Goal: Communication & Community: Answer question/provide support

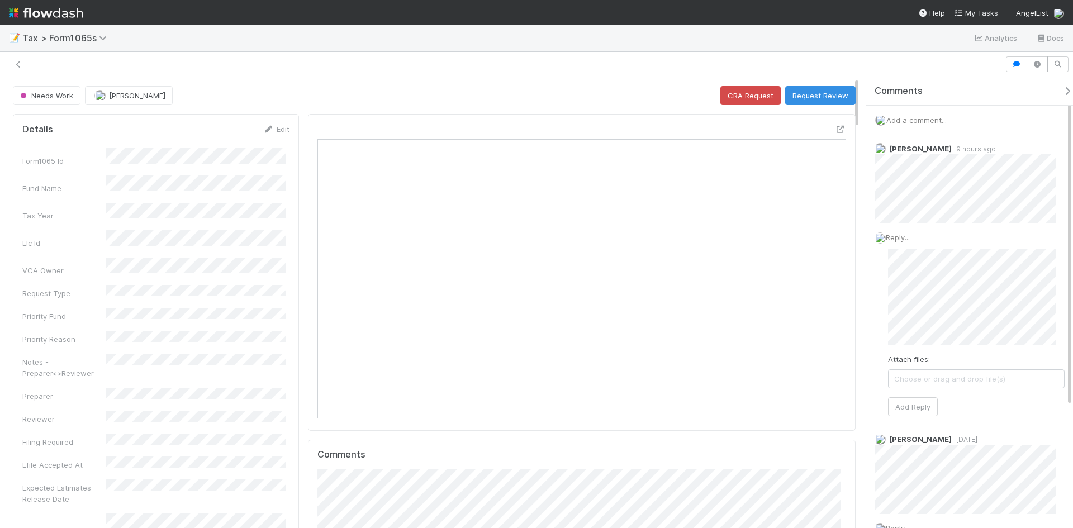
scroll to position [219, 515]
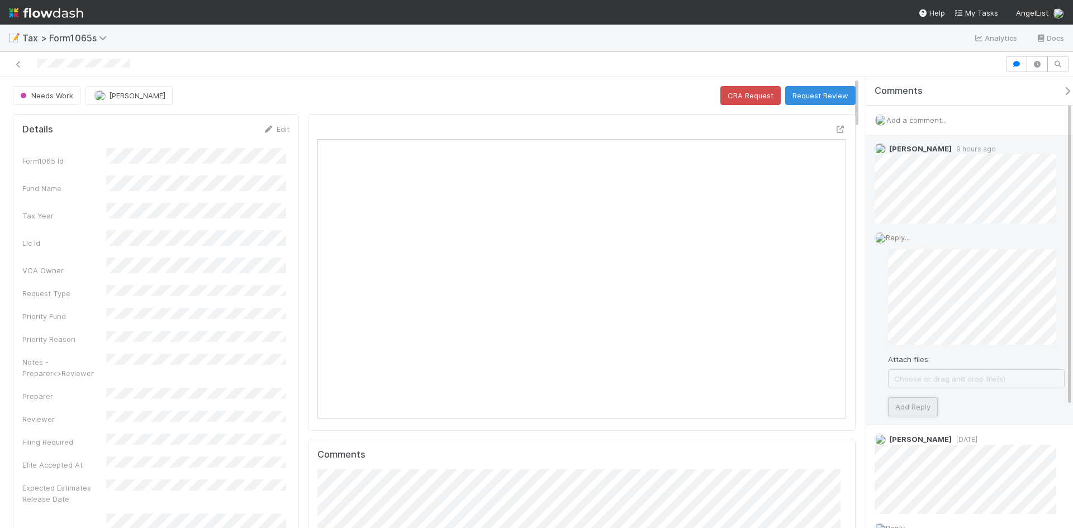
click at [911, 411] on button "Add Reply" at bounding box center [913, 406] width 50 height 19
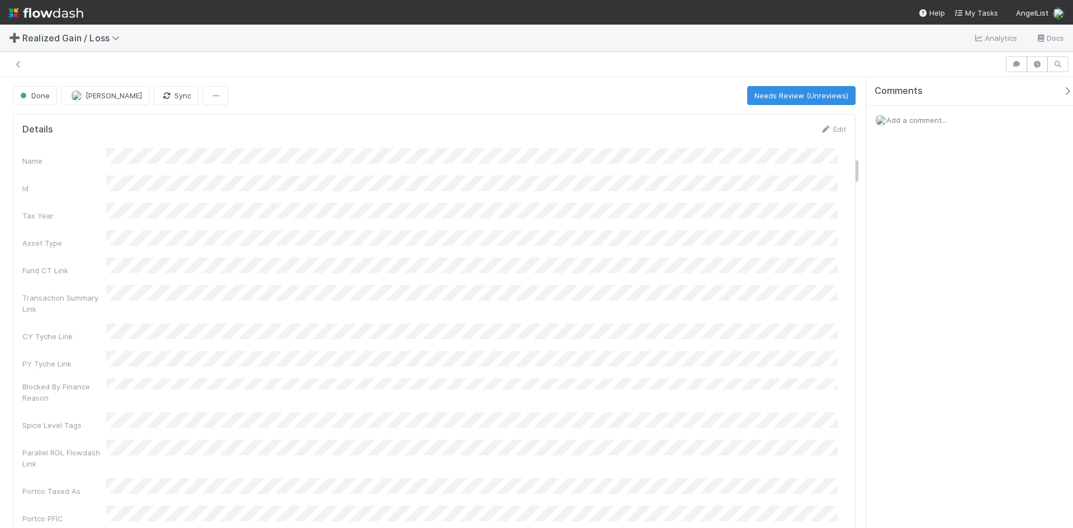
scroll to position [1286, 0]
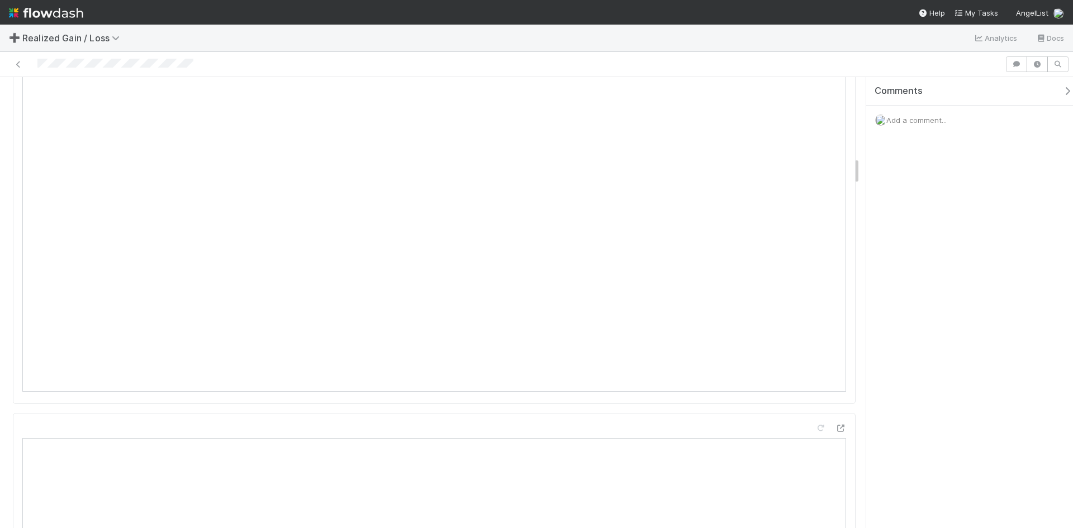
click at [131, 62] on div at bounding box center [502, 64] width 996 height 16
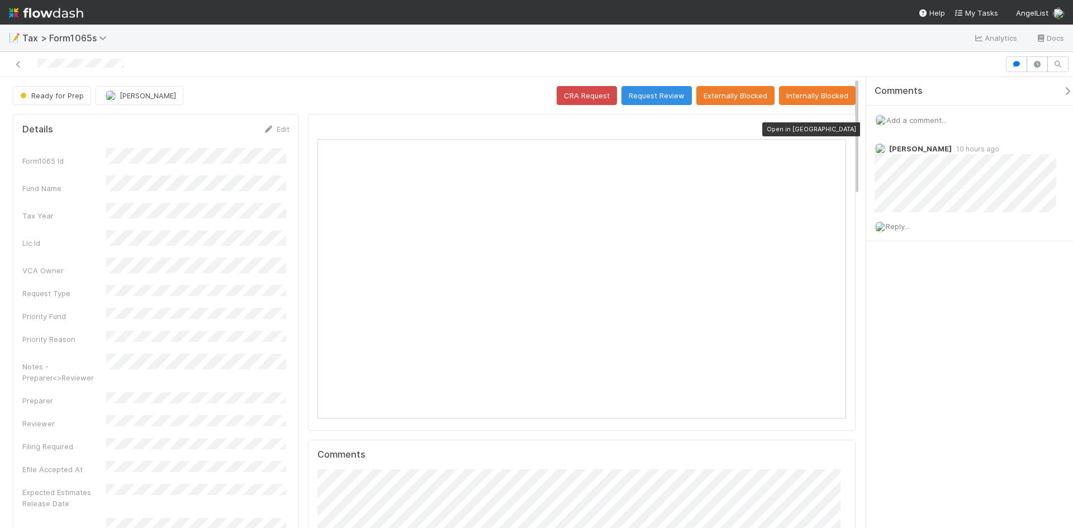
click at [835, 126] on icon at bounding box center [840, 129] width 11 height 7
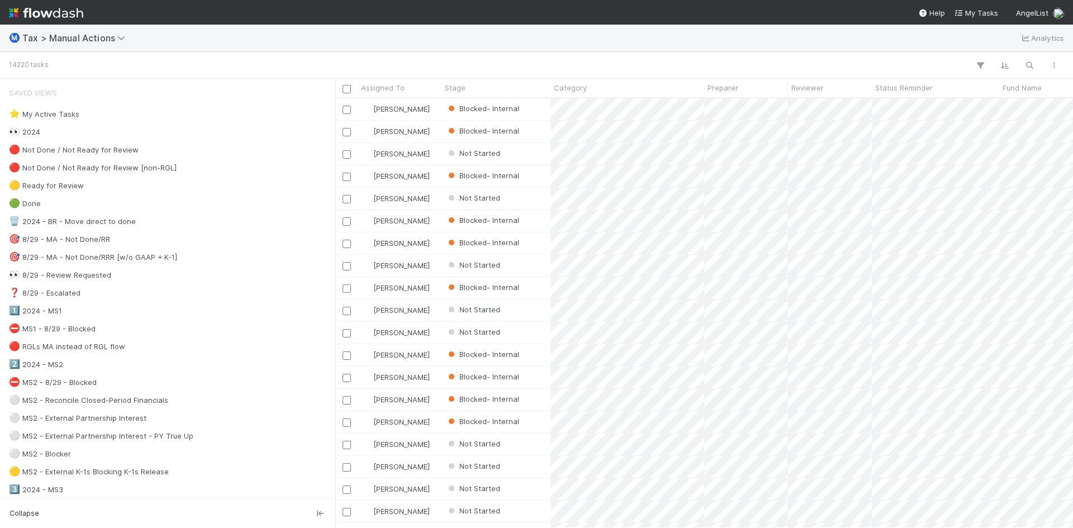
scroll to position [422, 730]
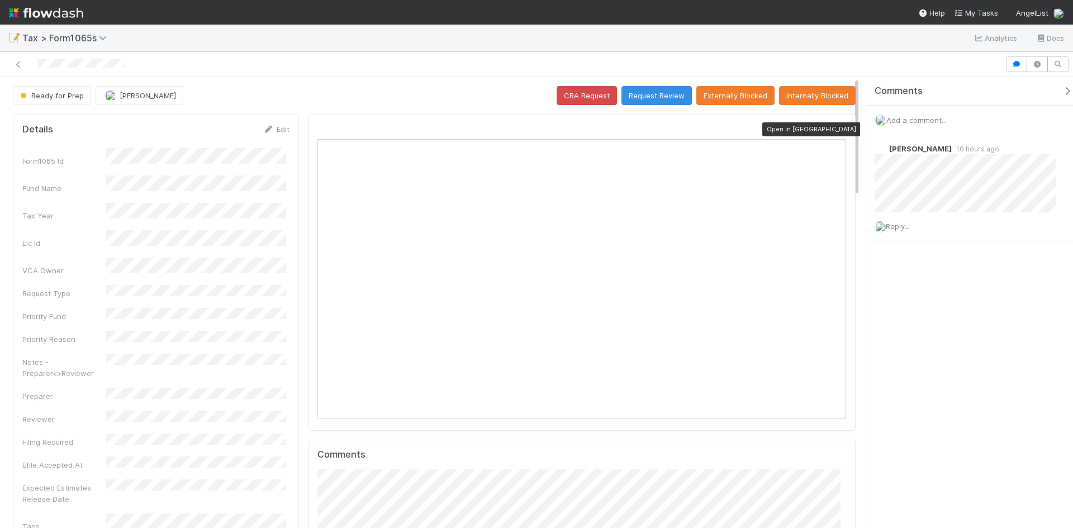
click at [836, 127] on icon at bounding box center [840, 129] width 11 height 7
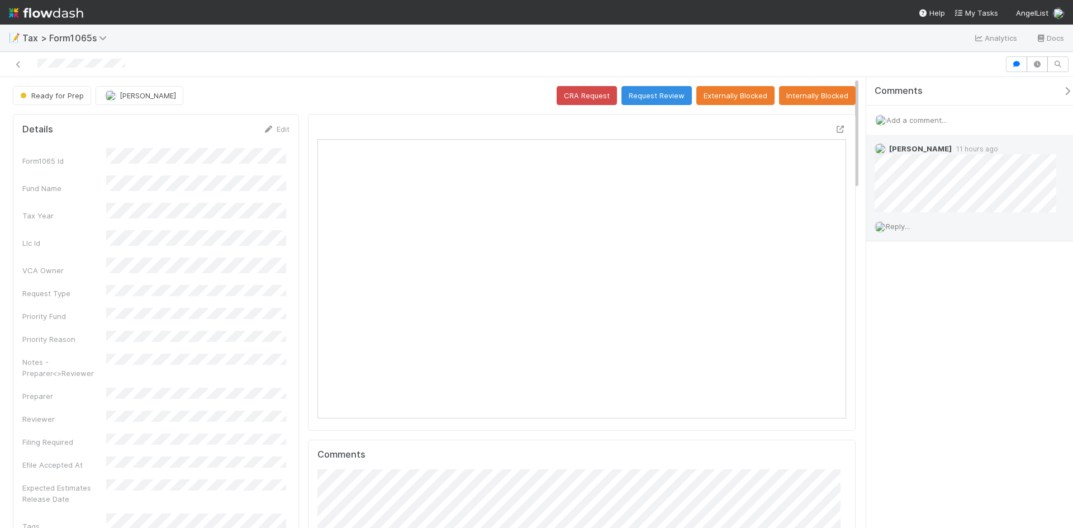
click at [902, 224] on span "Reply..." at bounding box center [898, 226] width 24 height 9
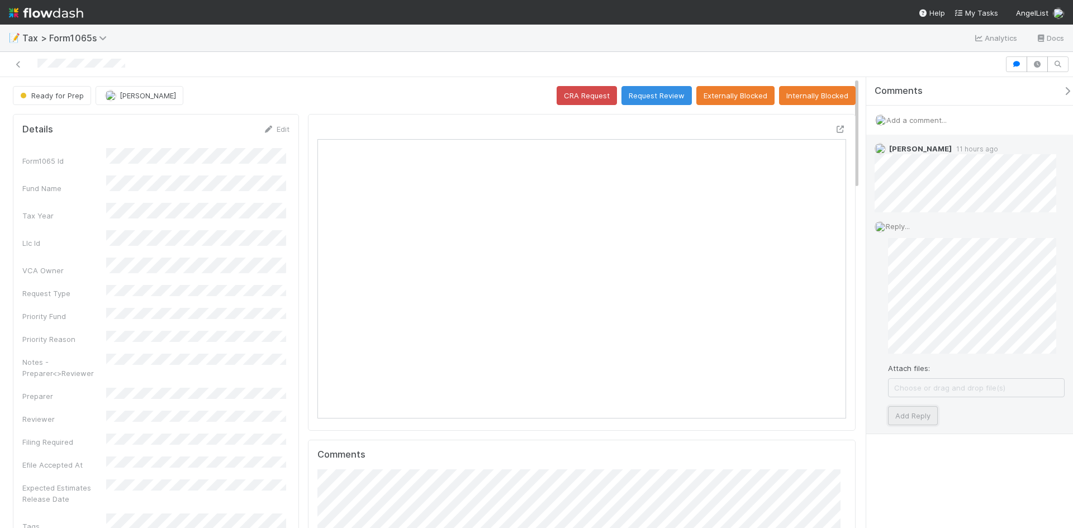
click at [921, 414] on button "Add Reply" at bounding box center [913, 415] width 50 height 19
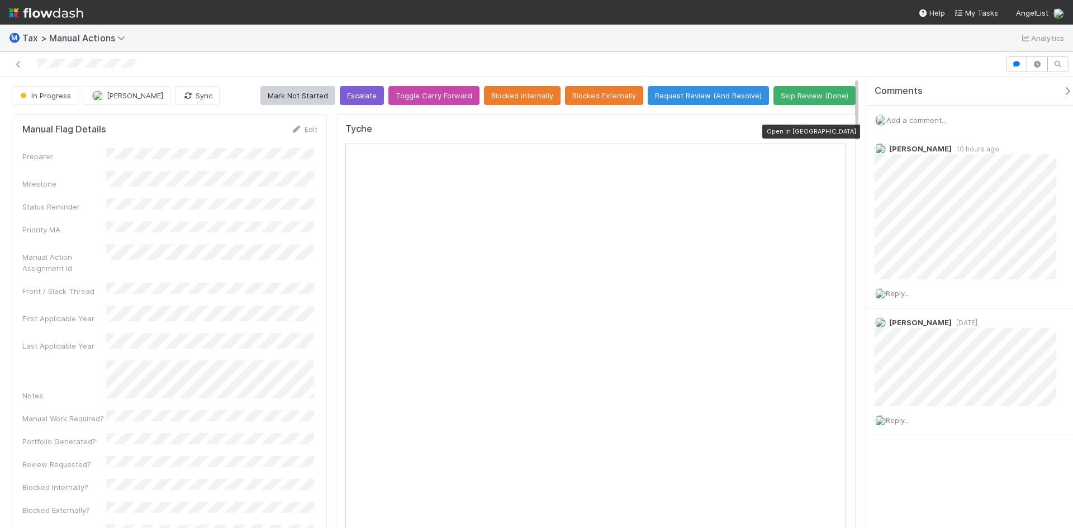
click at [835, 130] on icon at bounding box center [840, 131] width 11 height 7
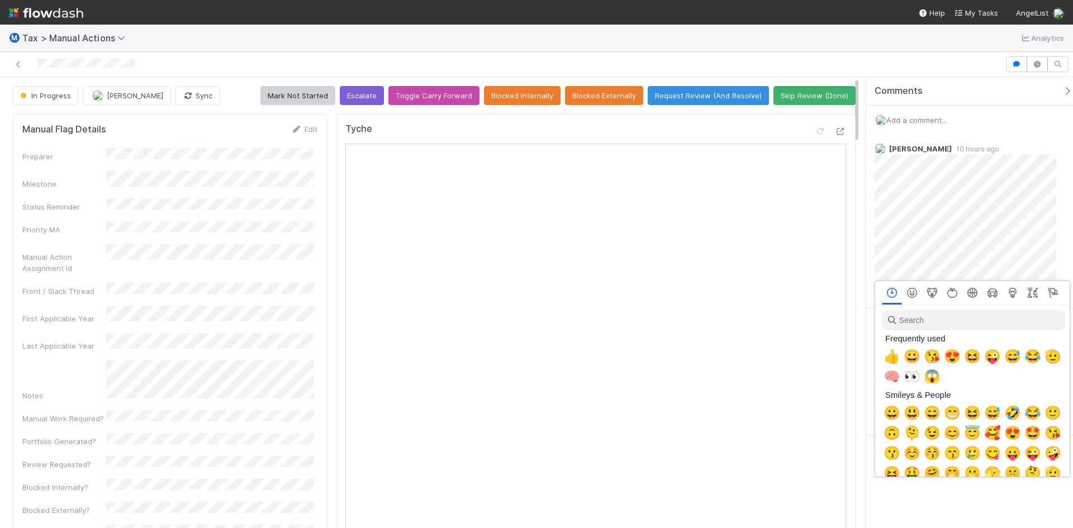
scroll to position [0, 4]
click at [908, 373] on span "👀" at bounding box center [910, 377] width 17 height 16
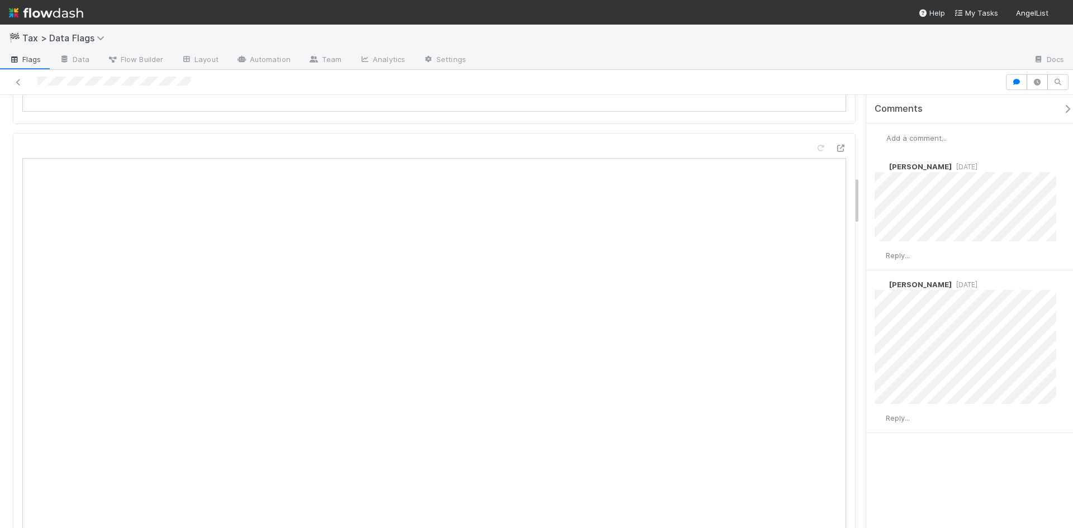
scroll to position [671, 0]
click at [835, 201] on icon at bounding box center [840, 204] width 11 height 7
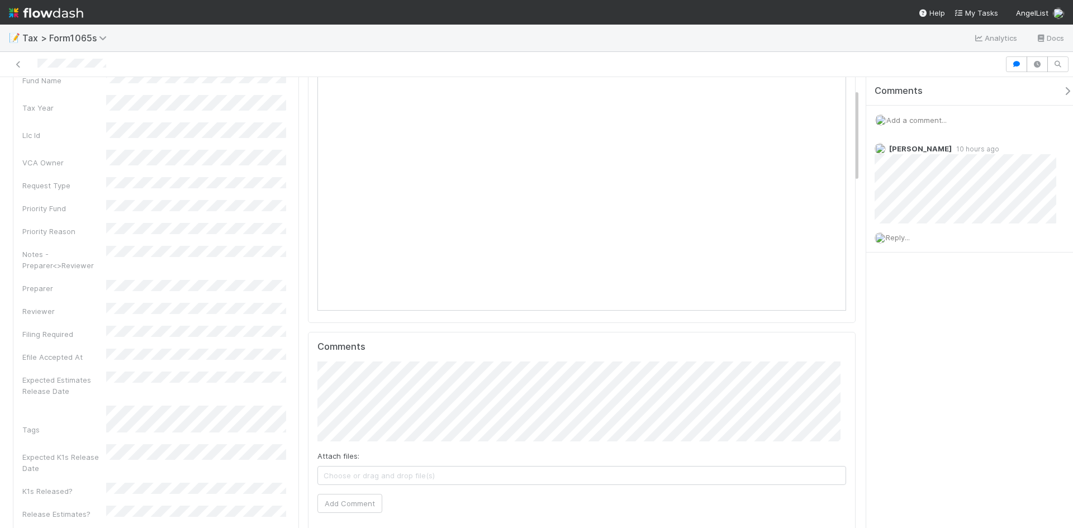
scroll to position [56, 0]
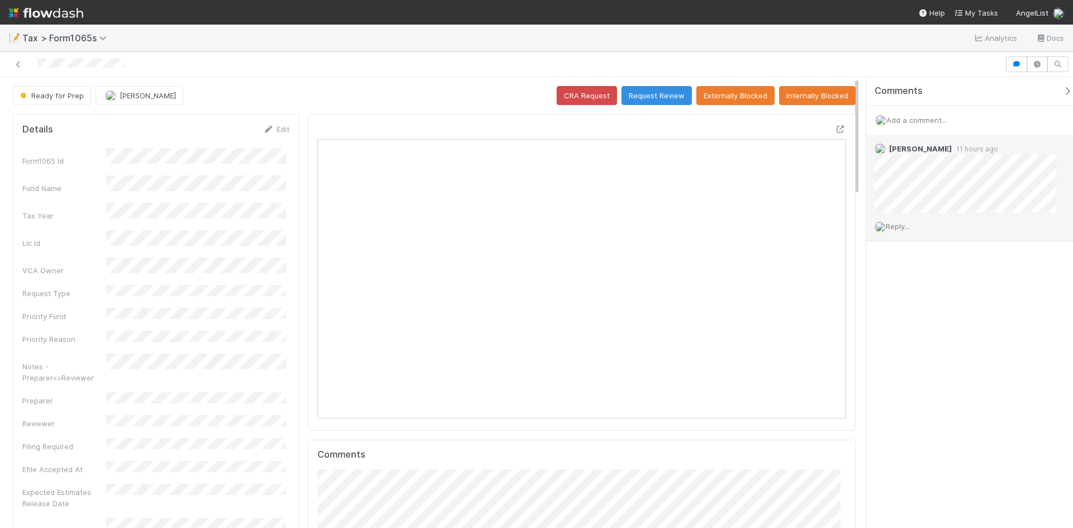
click at [903, 226] on span "Reply..." at bounding box center [898, 226] width 24 height 9
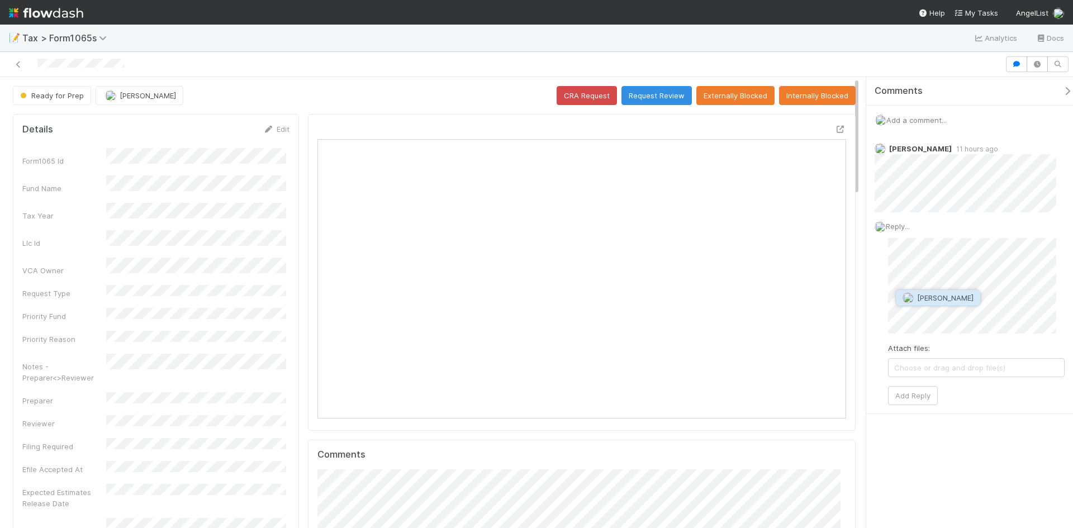
click at [950, 302] on button "Jeremy Navarro" at bounding box center [938, 298] width 84 height 16
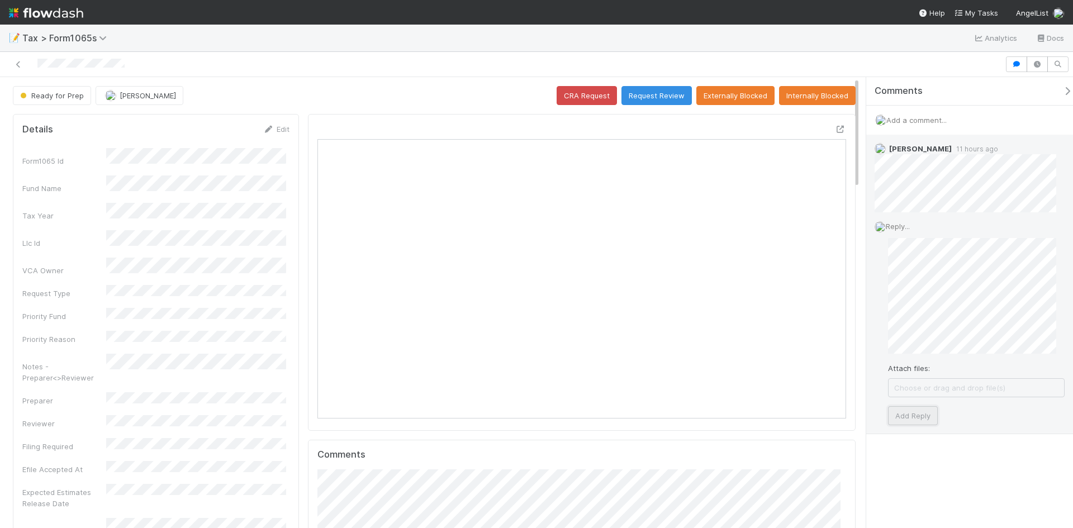
click at [899, 411] on button "Add Reply" at bounding box center [913, 415] width 50 height 19
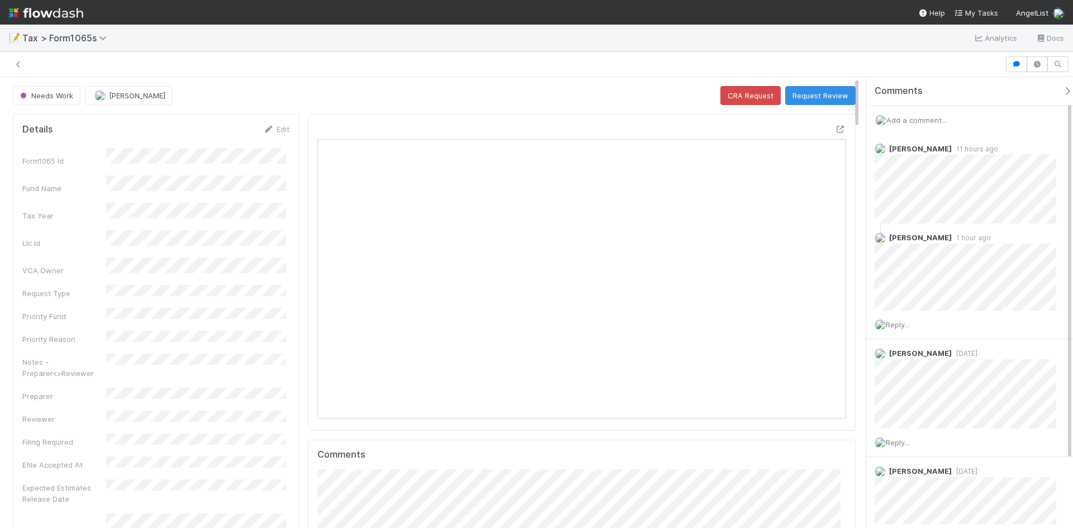
scroll to position [219, 515]
click at [835, 132] on icon at bounding box center [840, 129] width 11 height 7
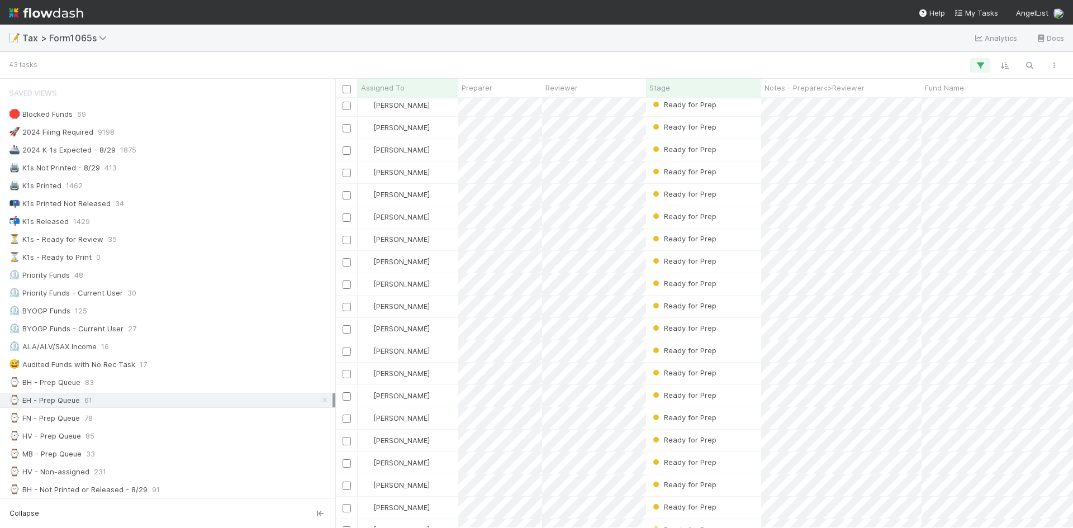
scroll to position [763, 0]
